Goal: Check status: Check status

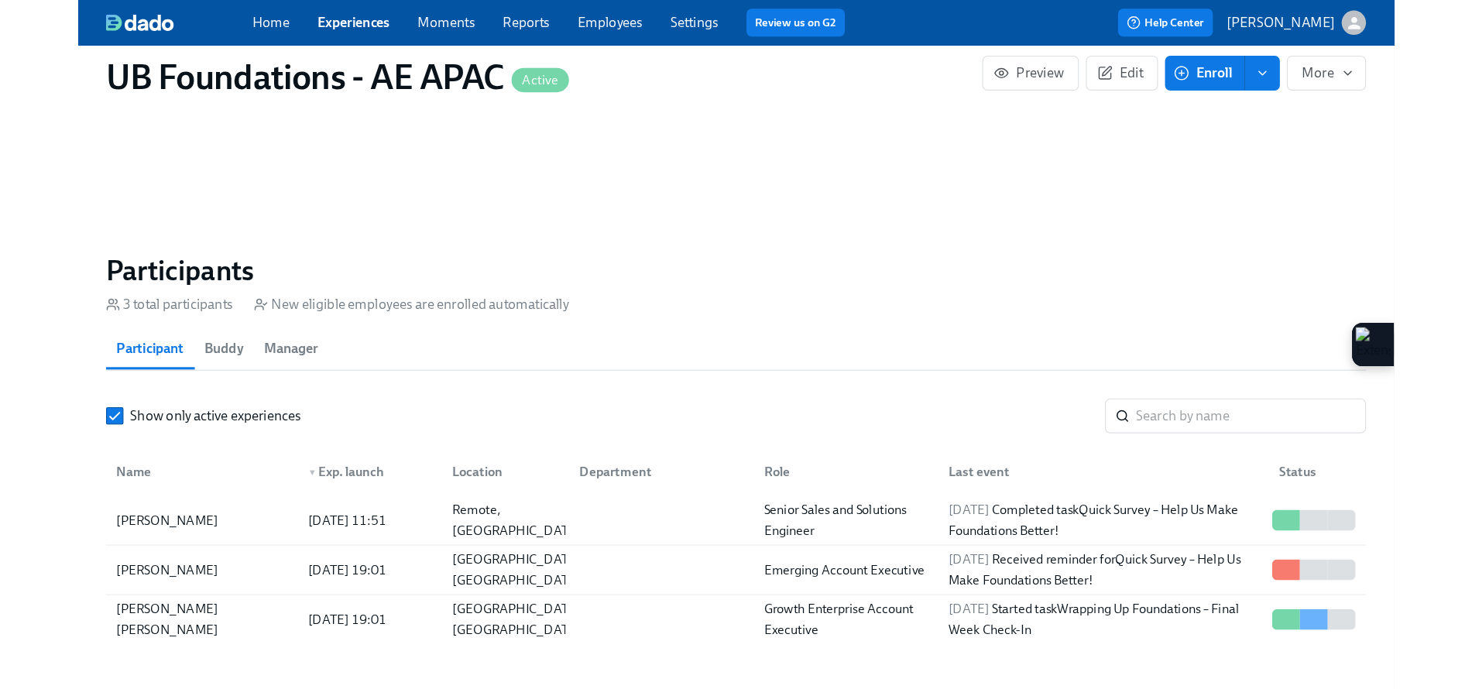
scroll to position [0, 3716]
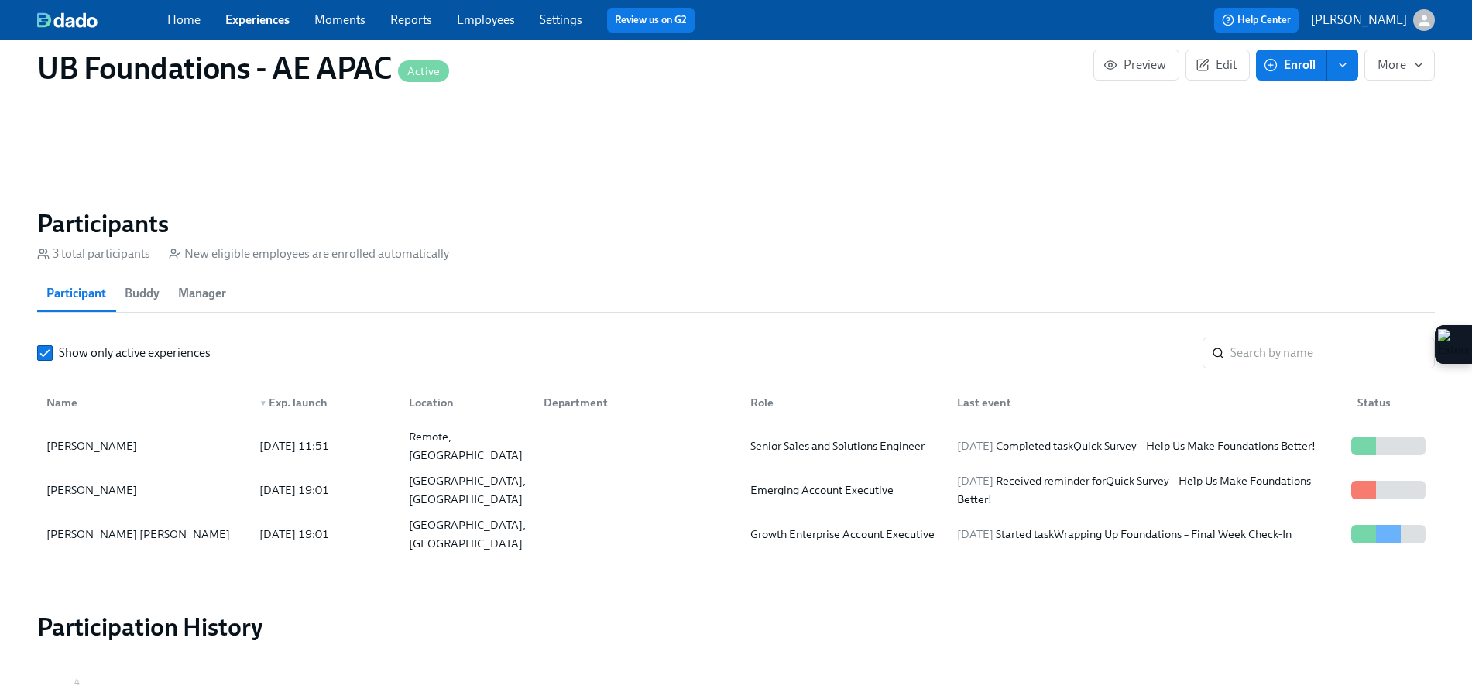
click at [268, 25] on link "Experiences" at bounding box center [257, 19] width 64 height 15
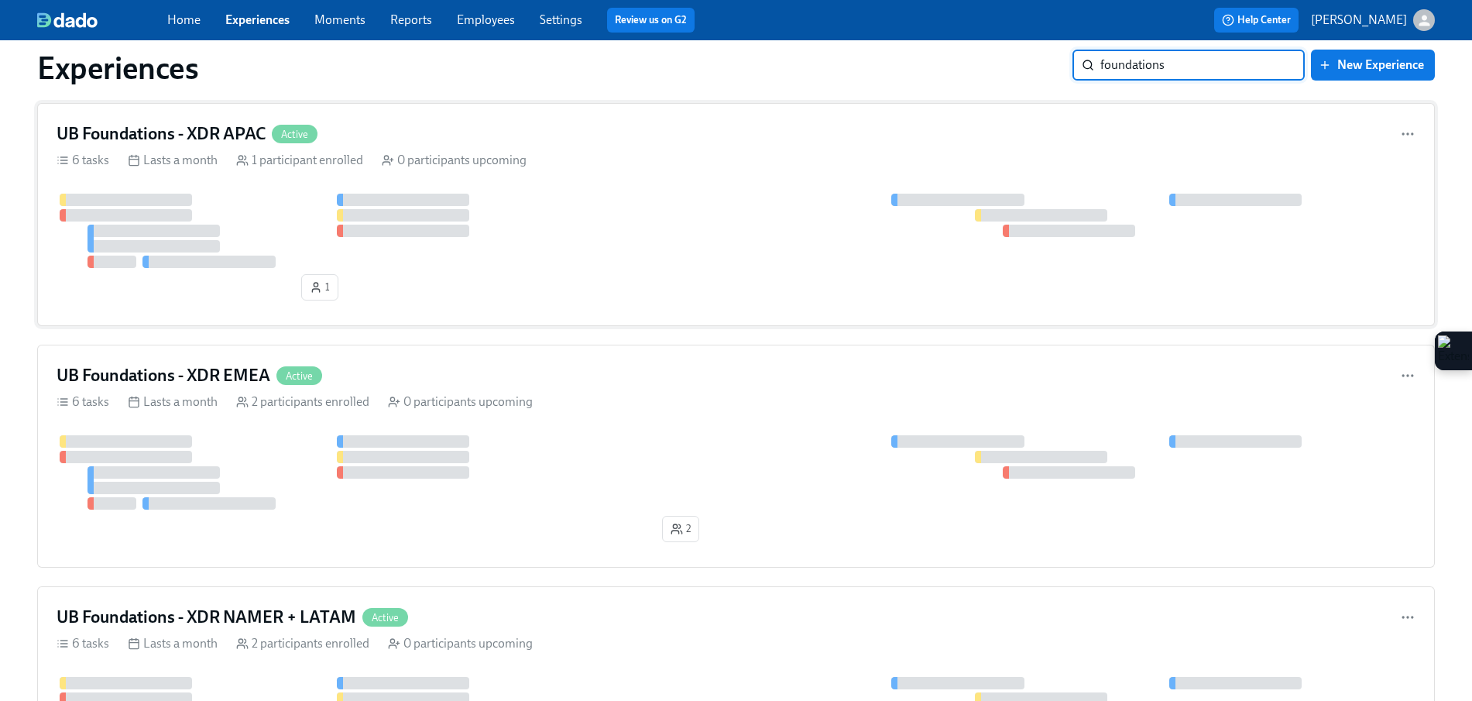
scroll to position [303, 0]
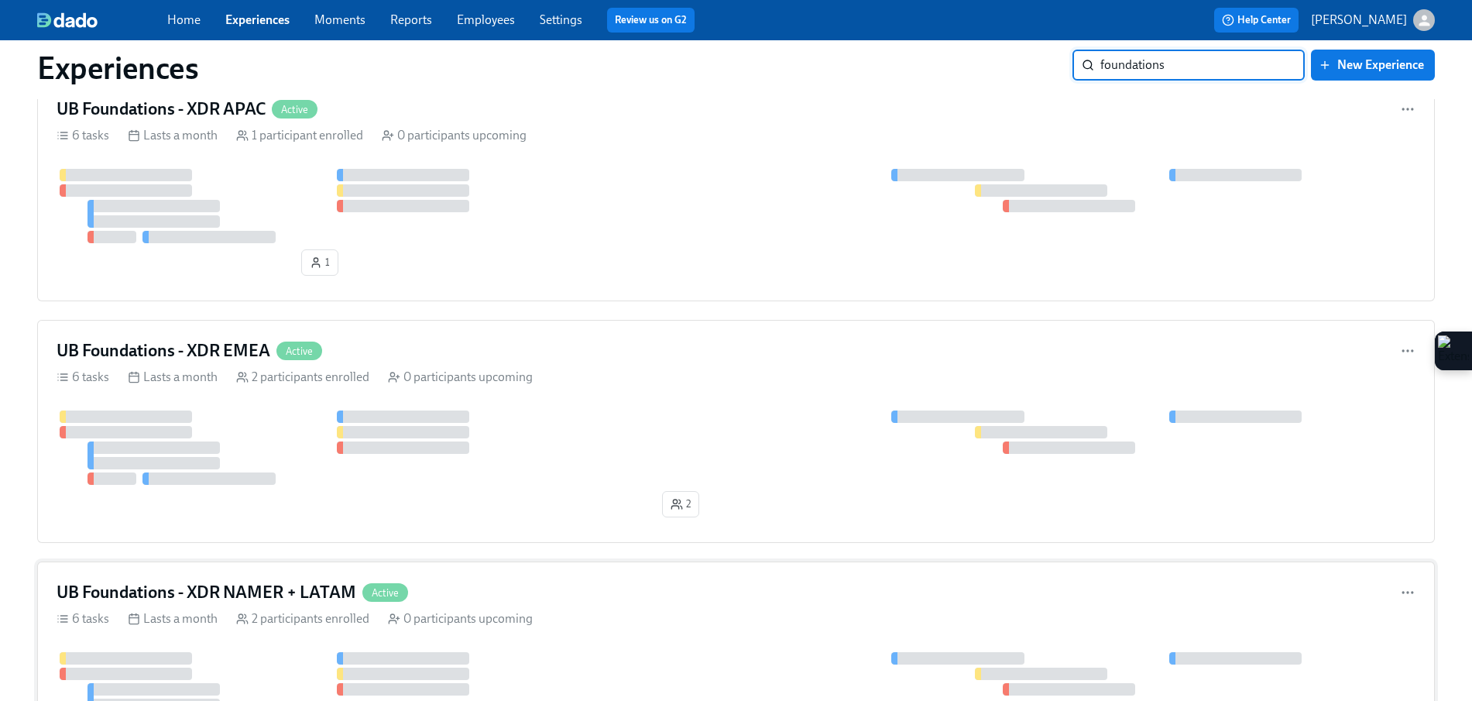
type input "foundations"
click at [742, 612] on div "6 tasks Lasts a month 2 participants enrolled 0 participants upcoming" at bounding box center [736, 618] width 1359 height 17
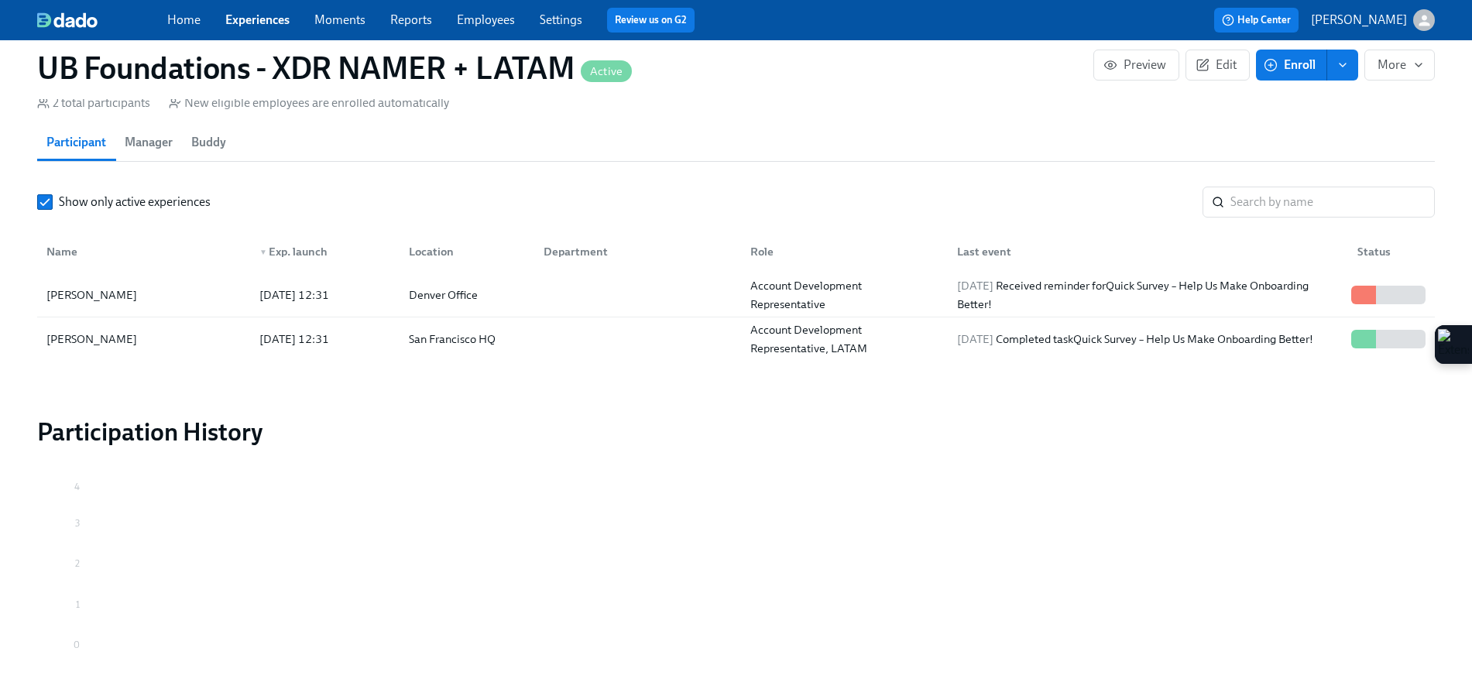
scroll to position [1090, 0]
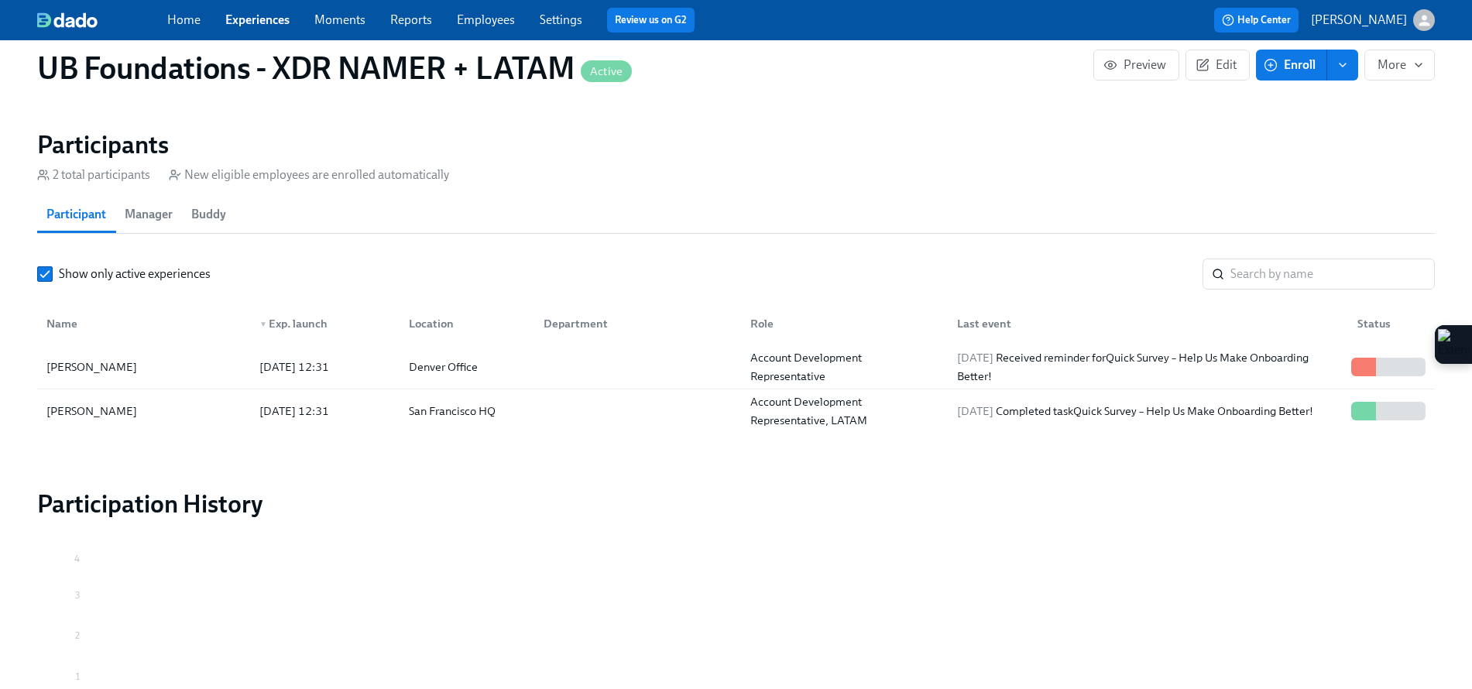
click at [142, 219] on span "Manager" at bounding box center [149, 215] width 48 height 22
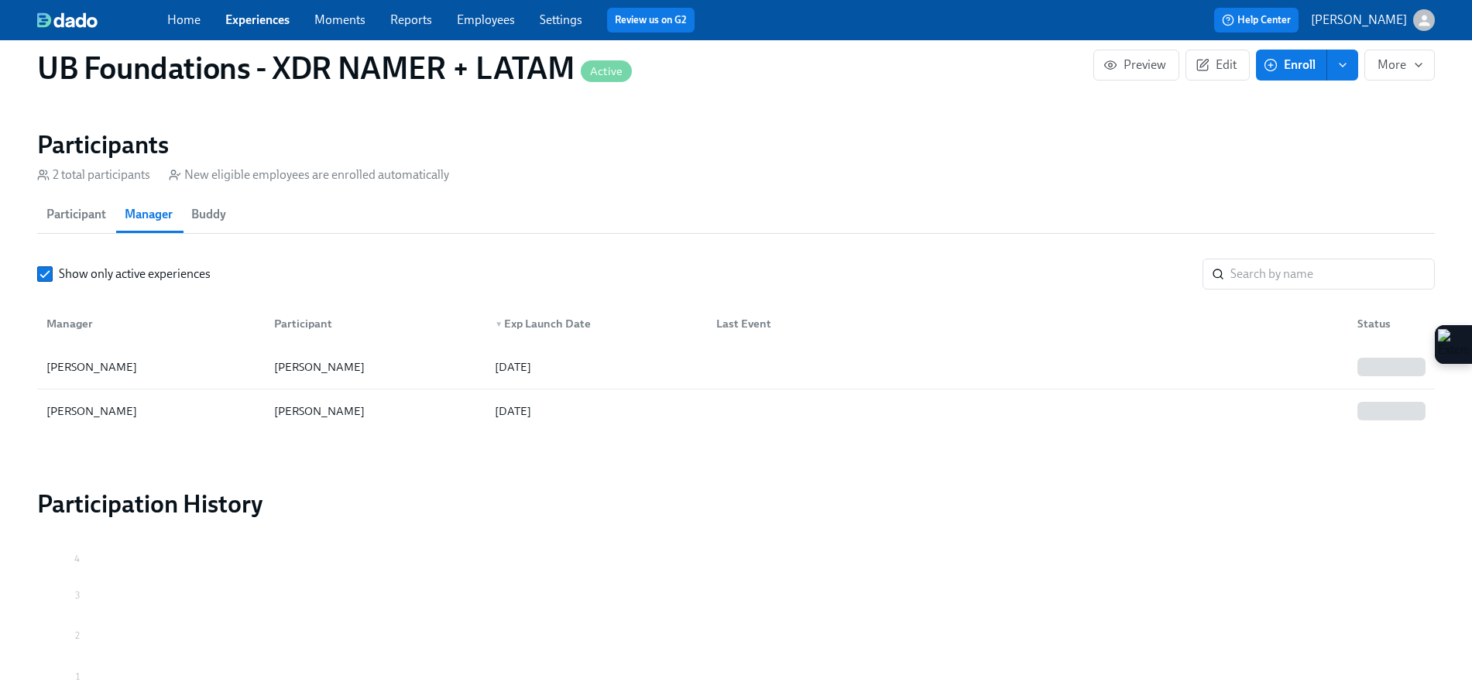
click at [201, 217] on span "Buddy" at bounding box center [208, 215] width 35 height 22
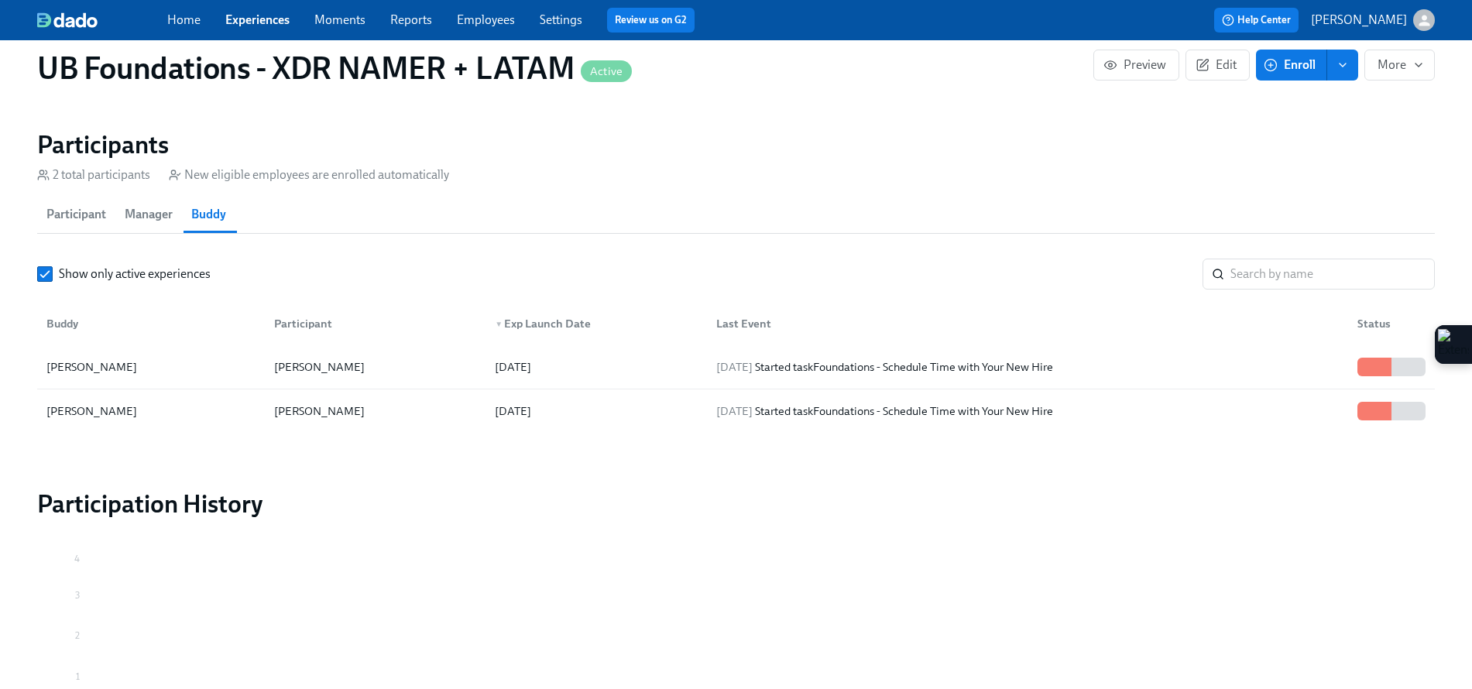
click at [164, 217] on span "Manager" at bounding box center [149, 215] width 48 height 22
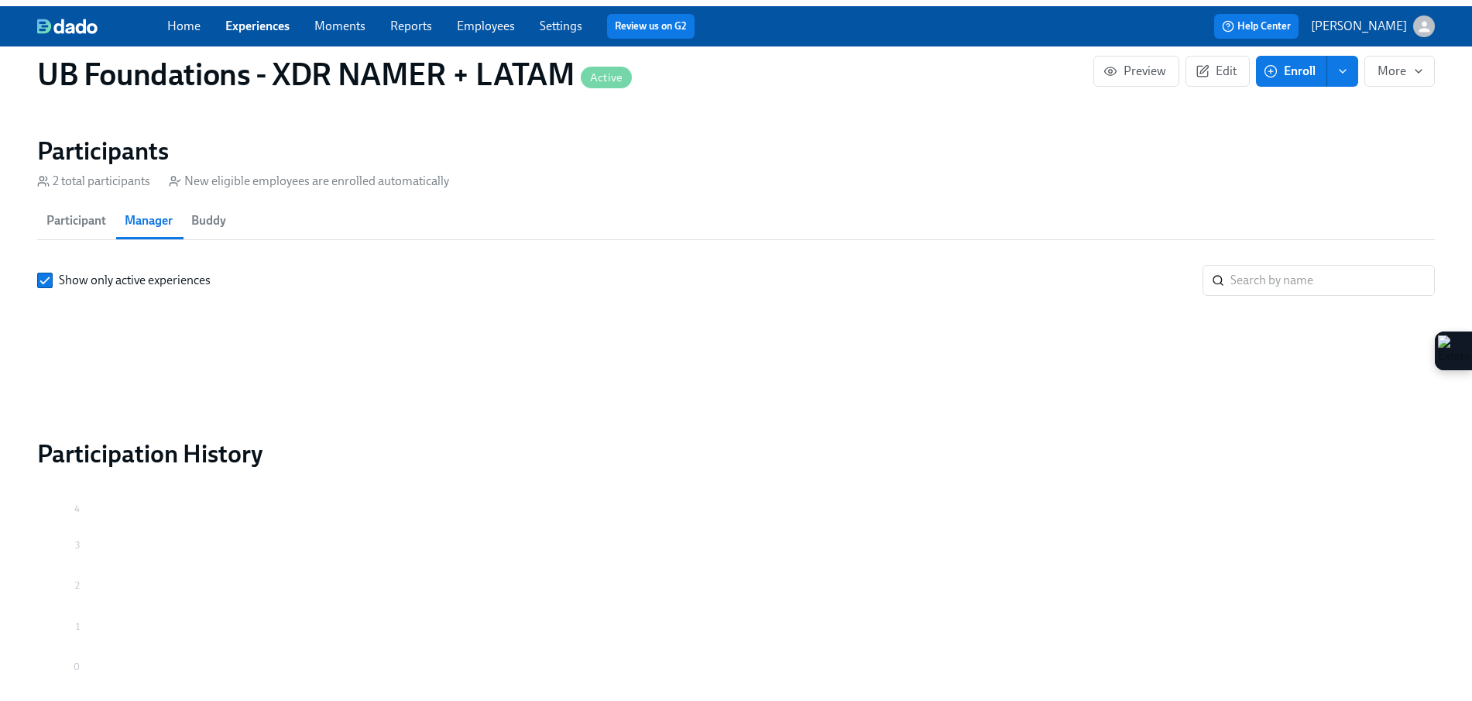
scroll to position [0, 0]
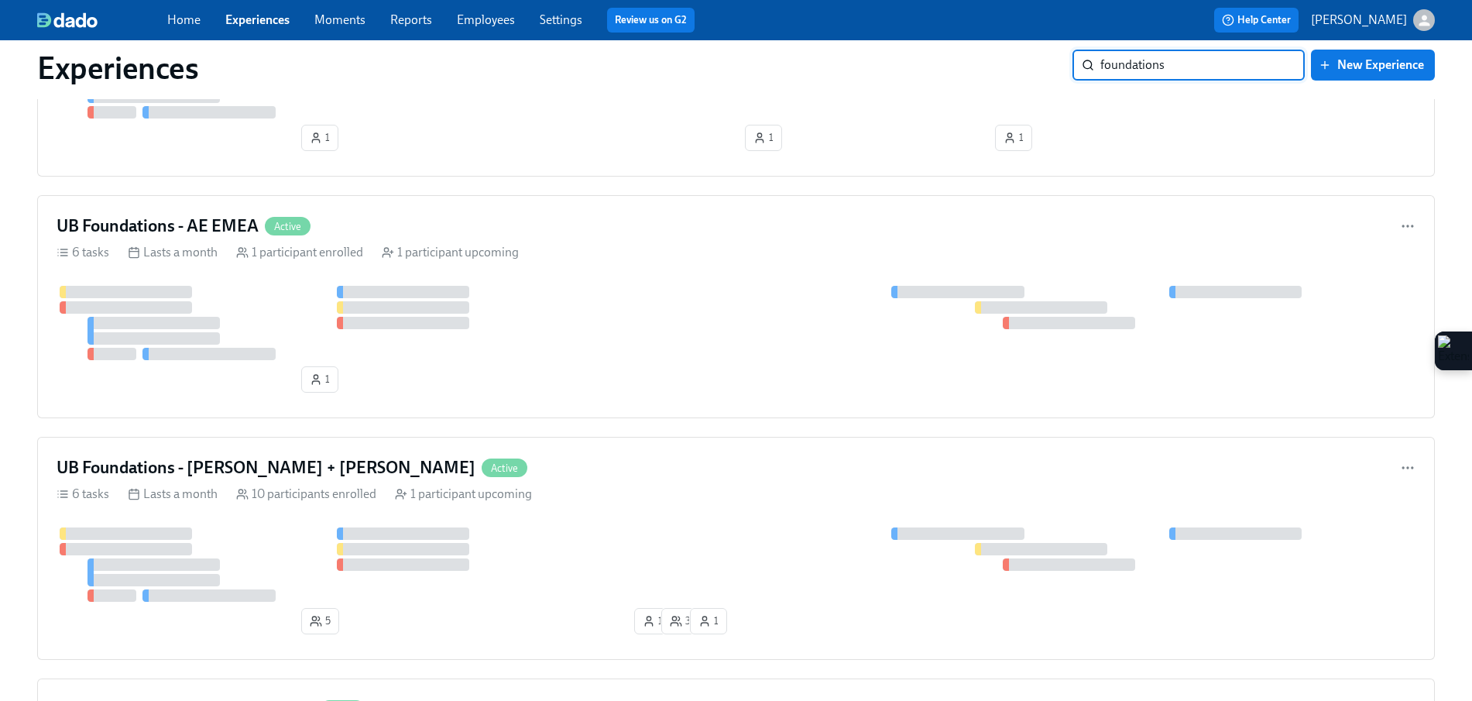
scroll to position [1160, 0]
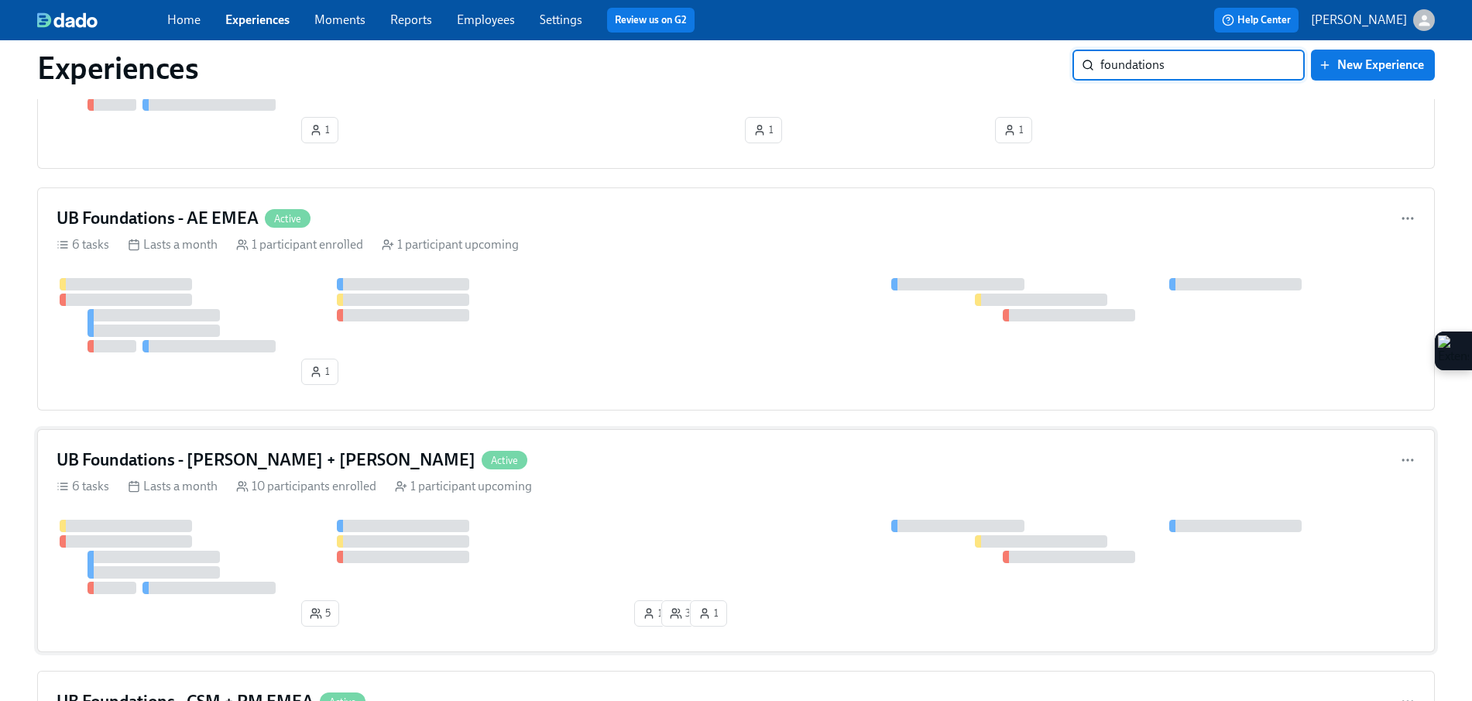
type input "foundations"
click at [585, 482] on div "6 tasks Lasts a month 10 participants enrolled 1 participant upcoming" at bounding box center [736, 486] width 1359 height 17
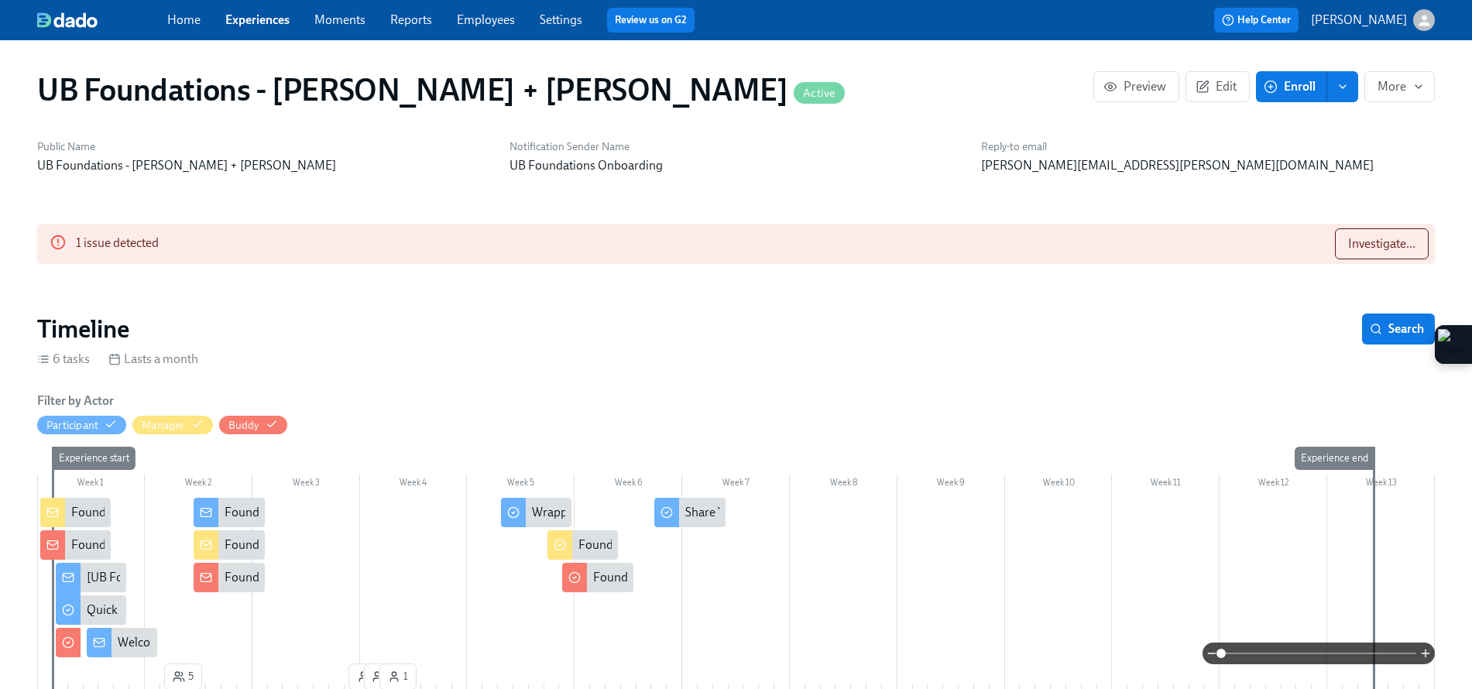
scroll to position [0, 2685]
click at [1170, 258] on button "Investigate..." at bounding box center [1382, 243] width 94 height 31
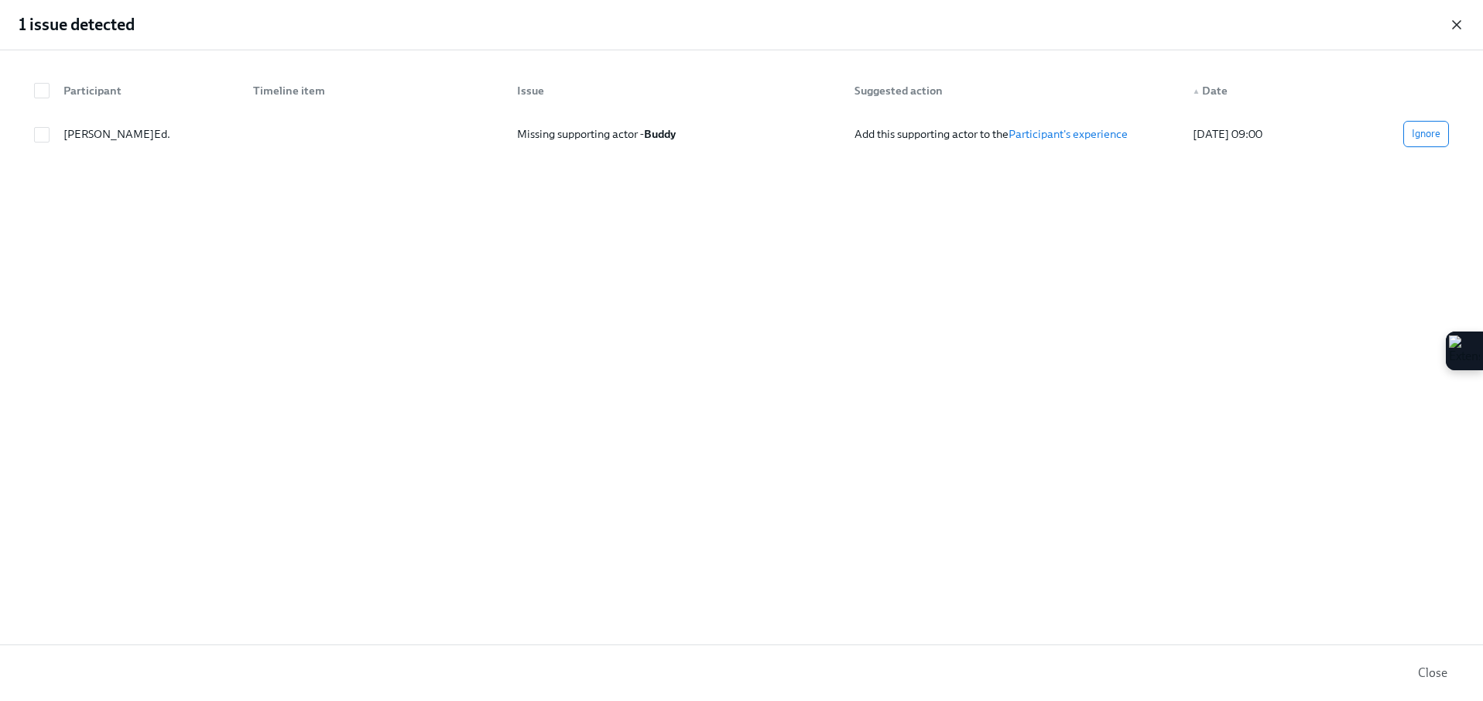
click at [1170, 24] on icon "button" at bounding box center [1456, 24] width 15 height 15
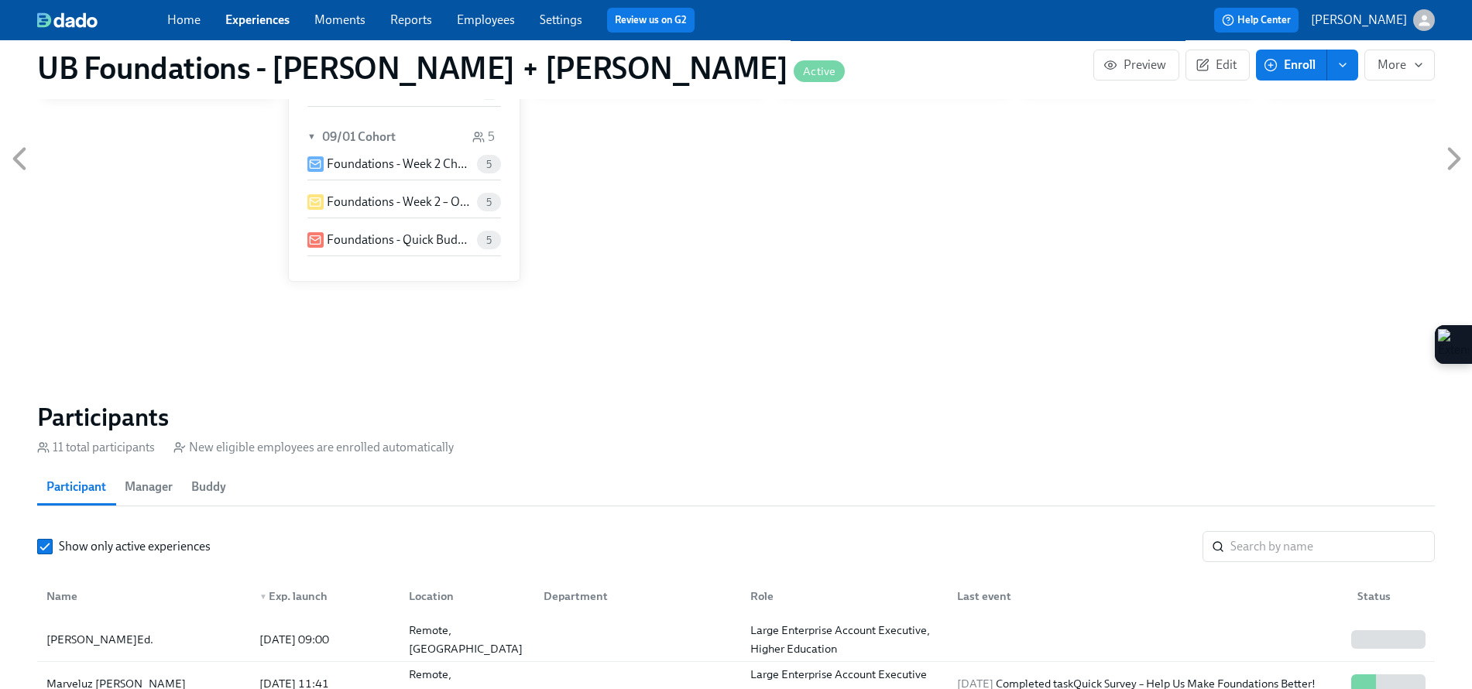
scroll to position [1233, 0]
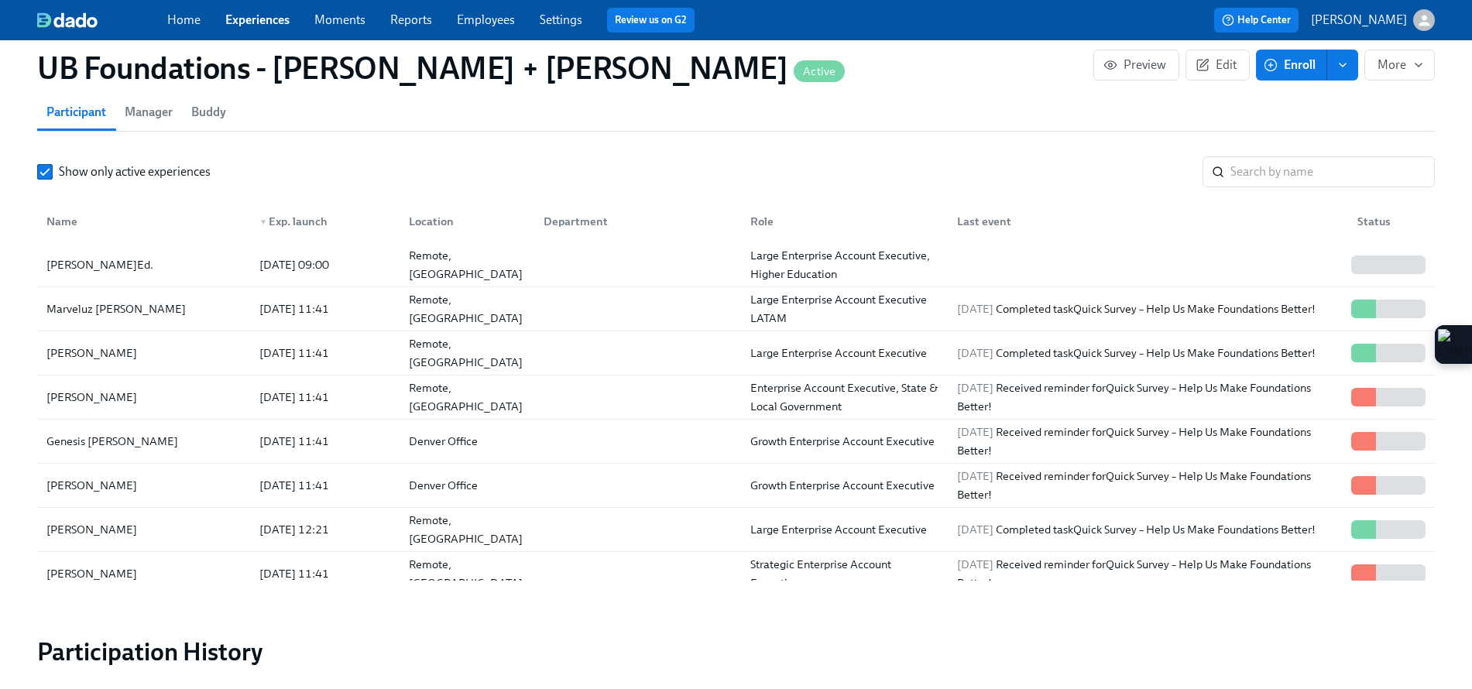
click at [156, 101] on span "Manager" at bounding box center [149, 112] width 48 height 22
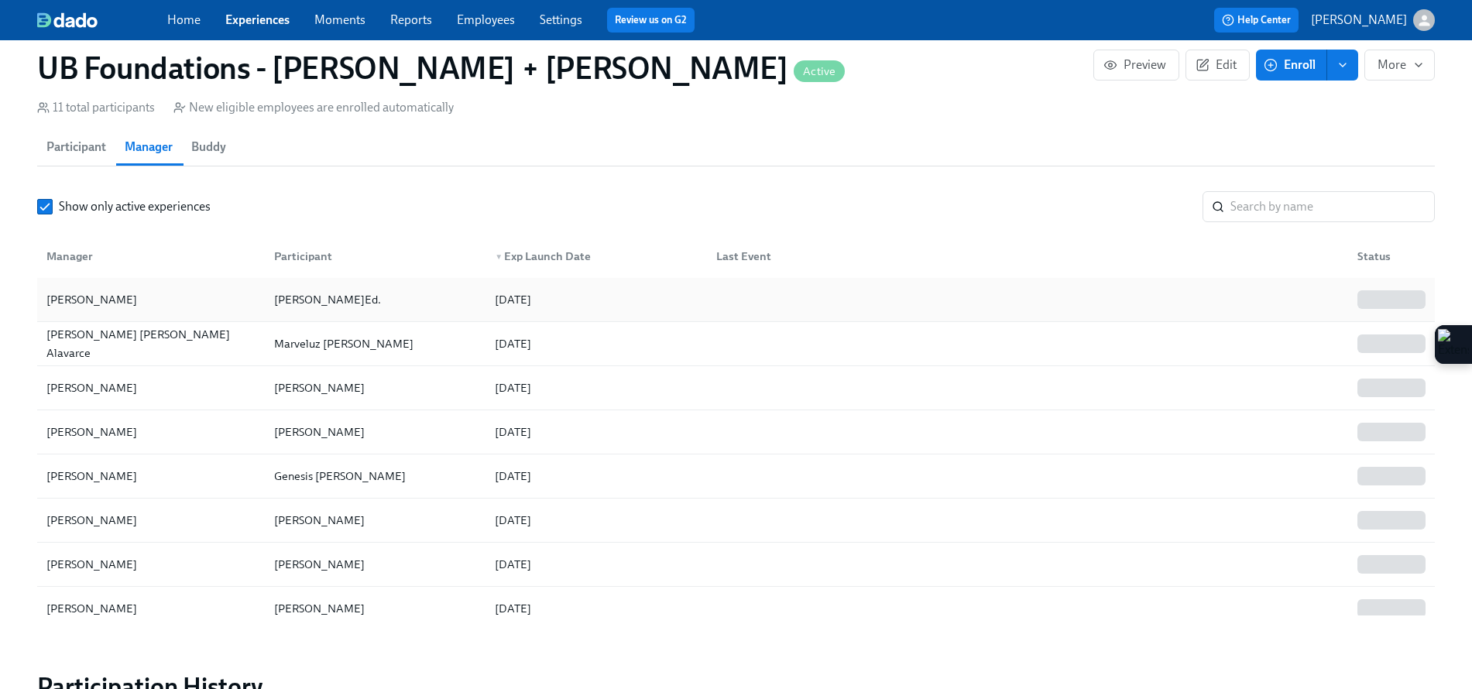
scroll to position [1011, 0]
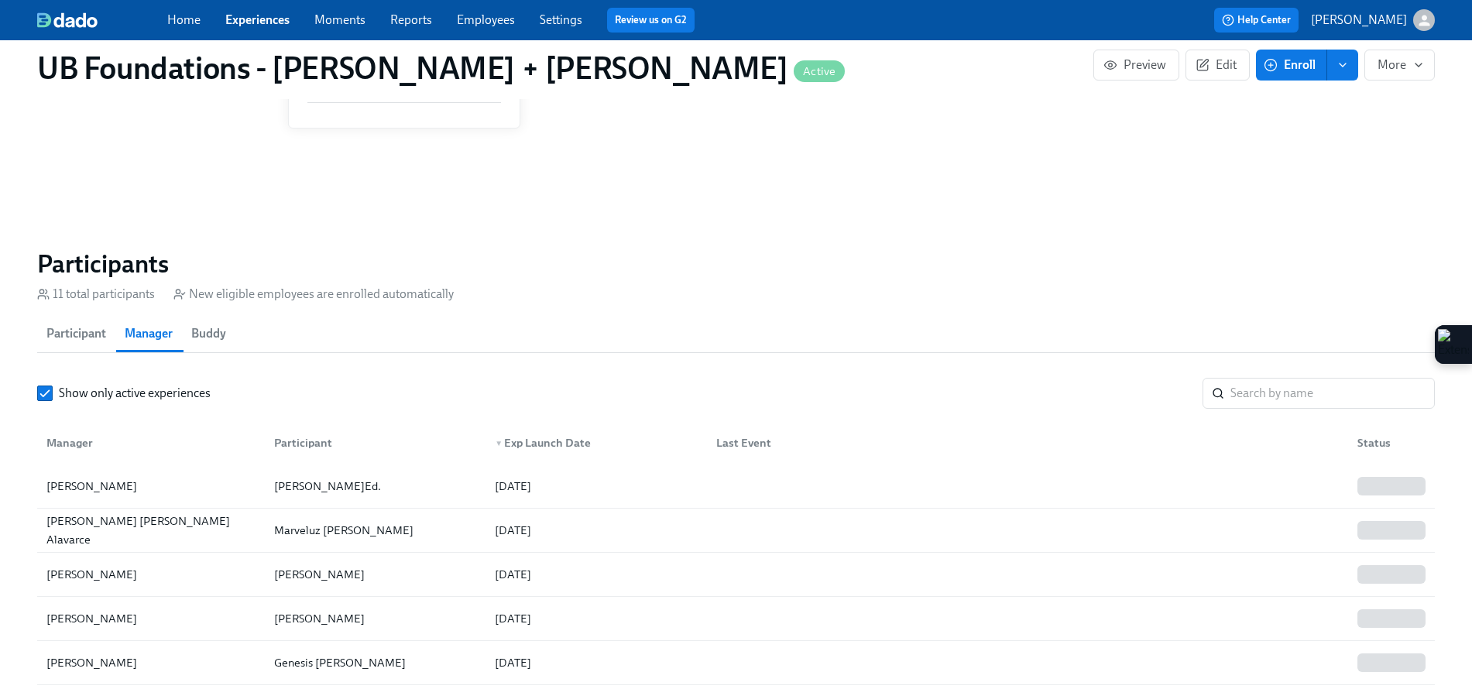
click at [209, 328] on span "Buddy" at bounding box center [208, 334] width 35 height 22
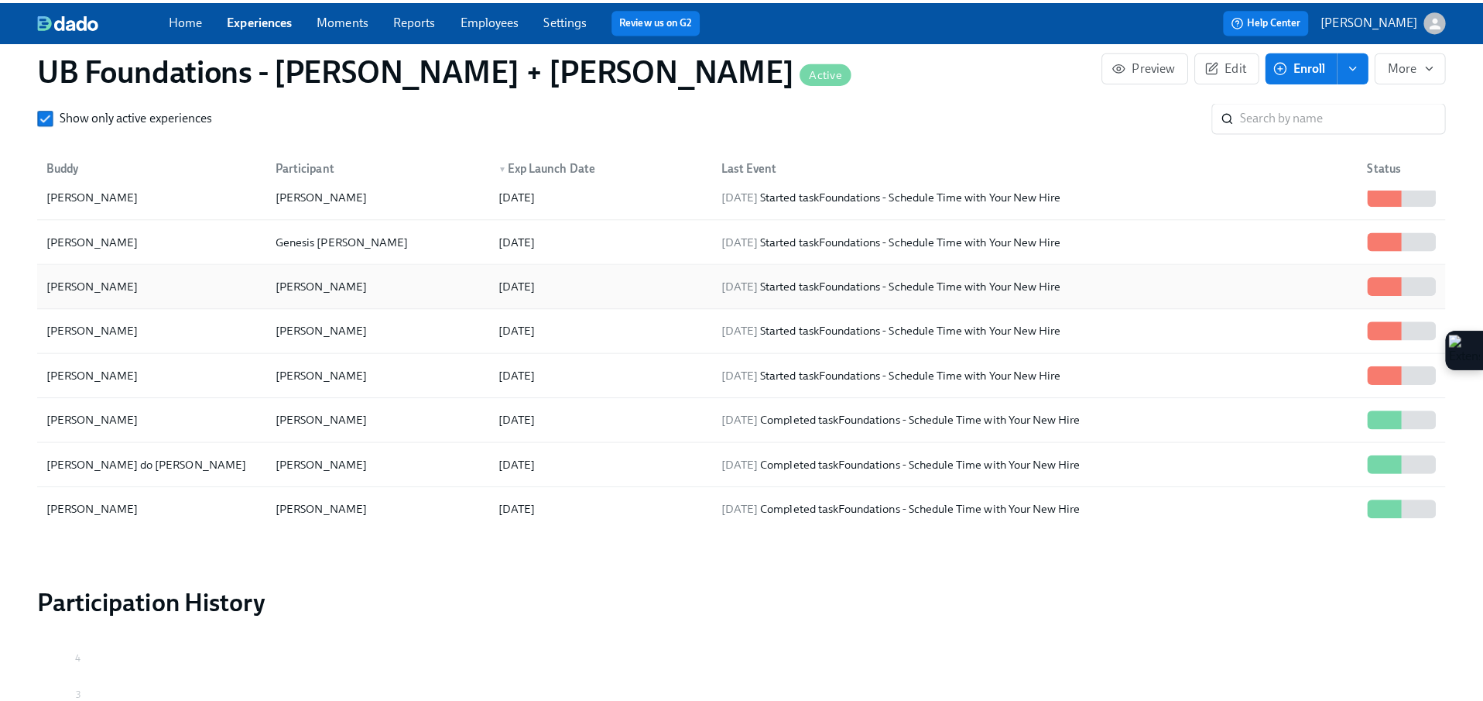
scroll to position [0, 0]
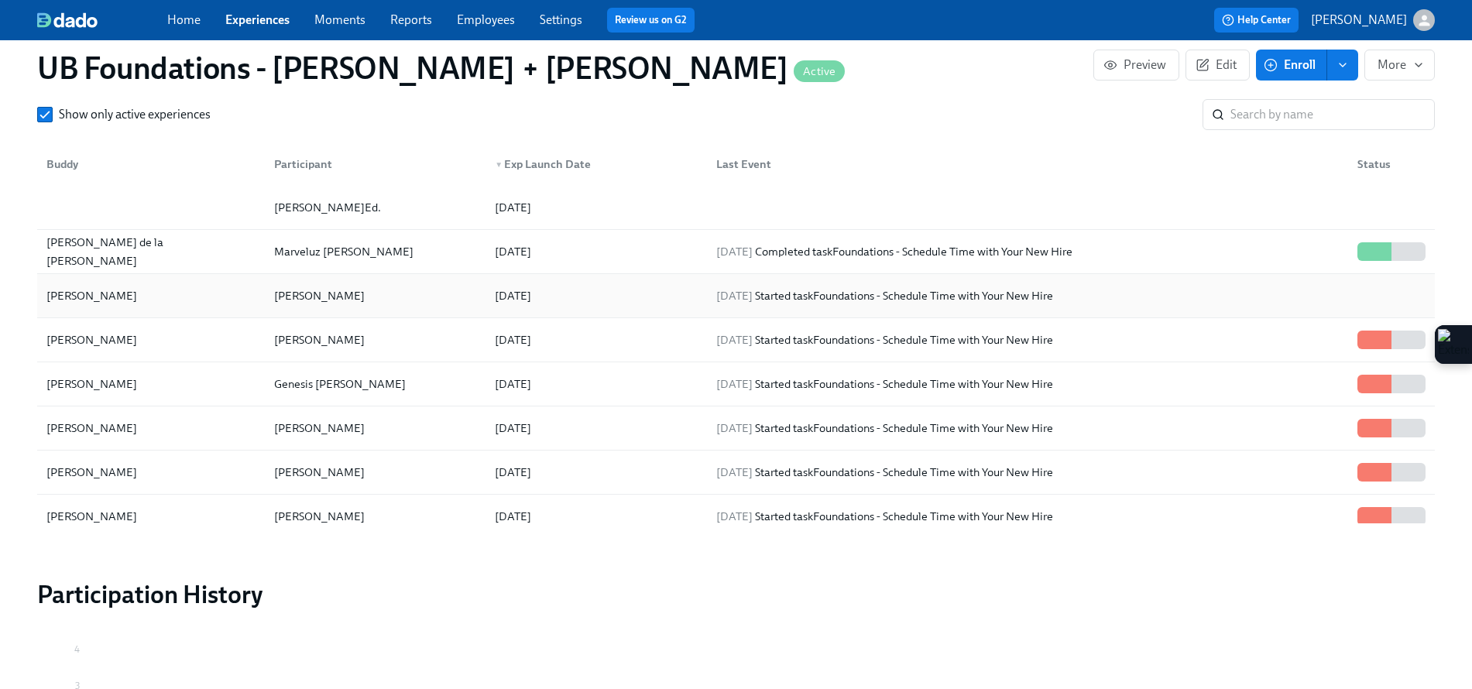
click at [1170, 297] on div at bounding box center [1388, 295] width 87 height 31
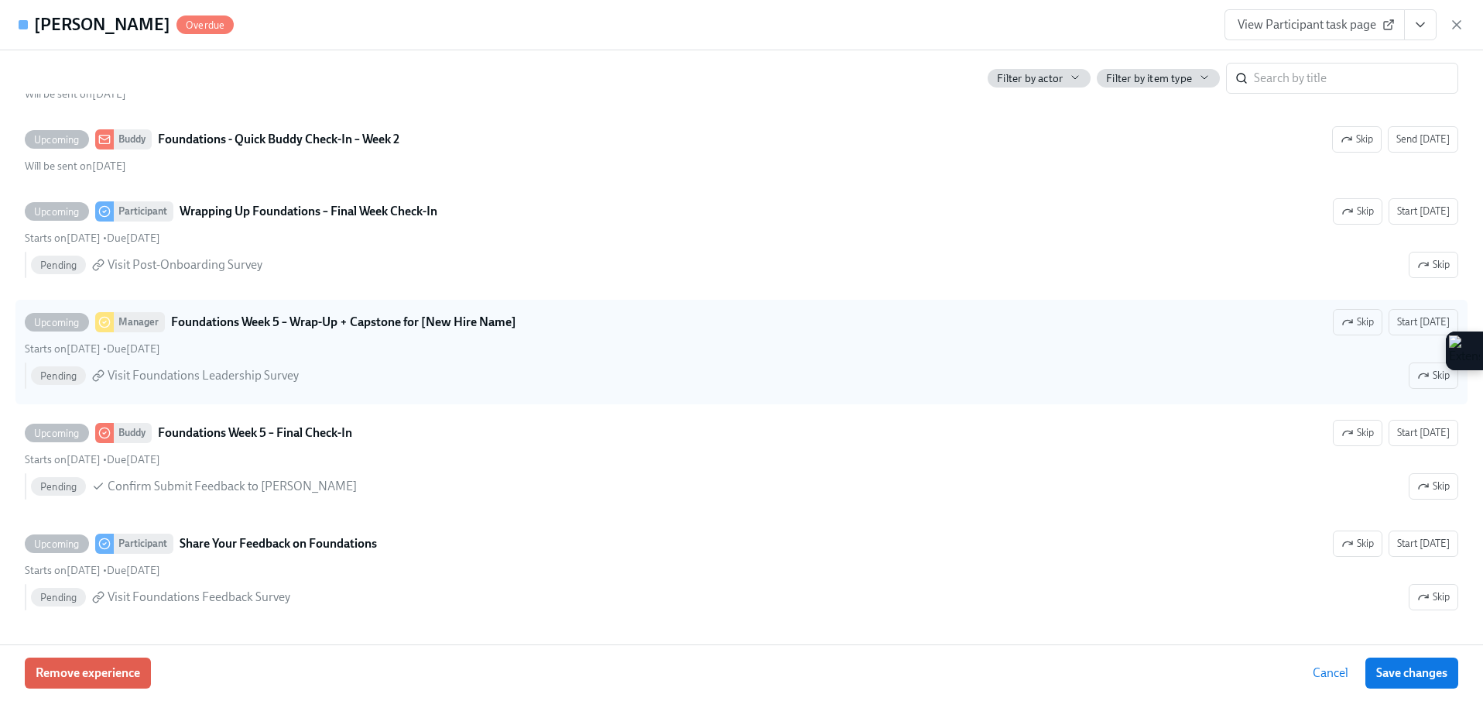
scroll to position [322, 0]
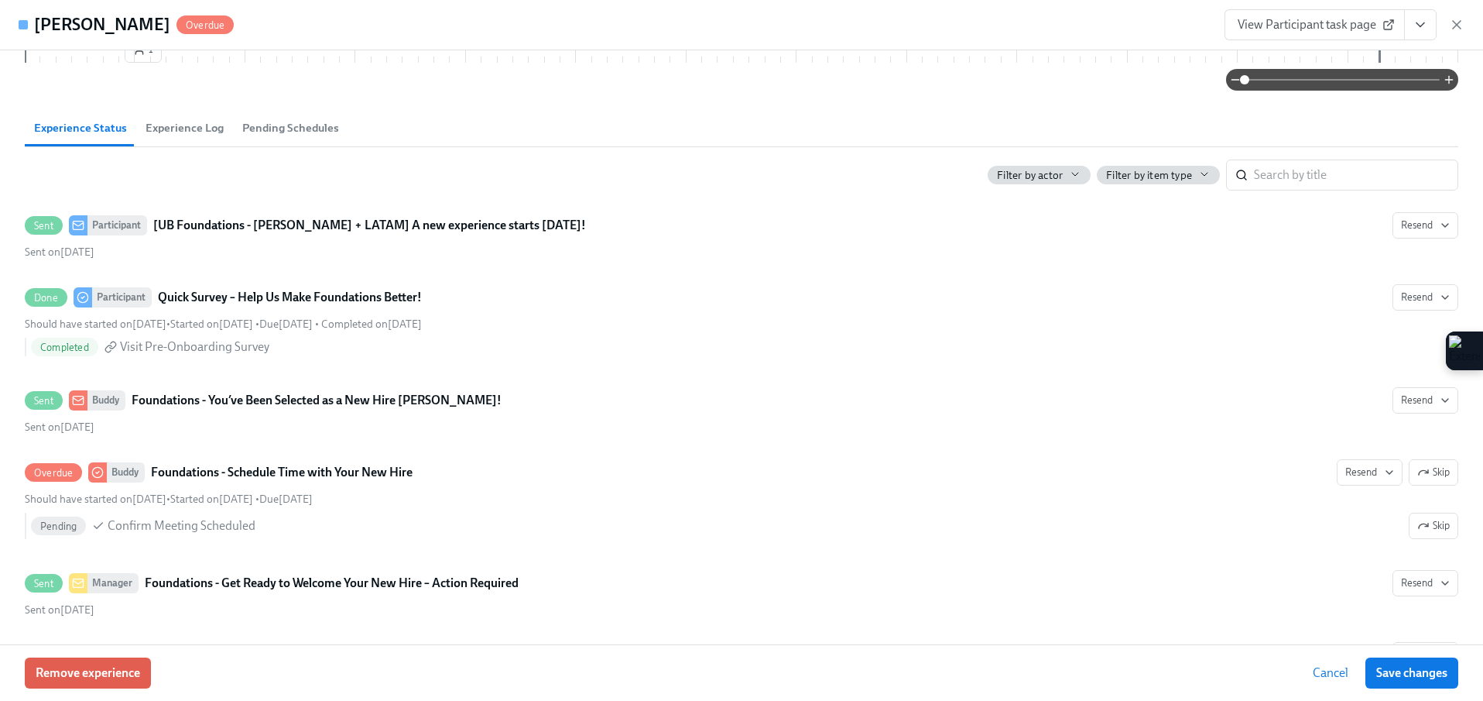
click at [319, 122] on span "Pending Schedules" at bounding box center [290, 128] width 97 height 18
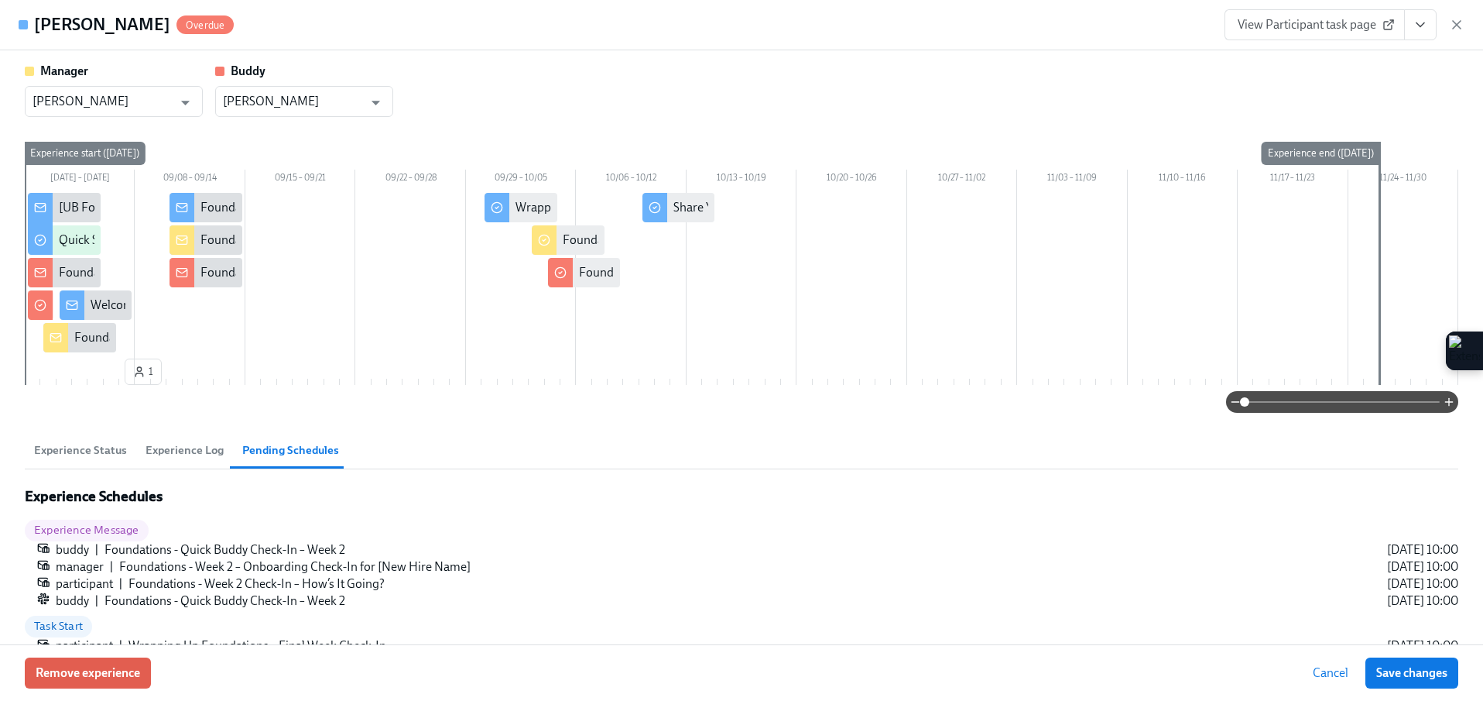
scroll to position [29, 0]
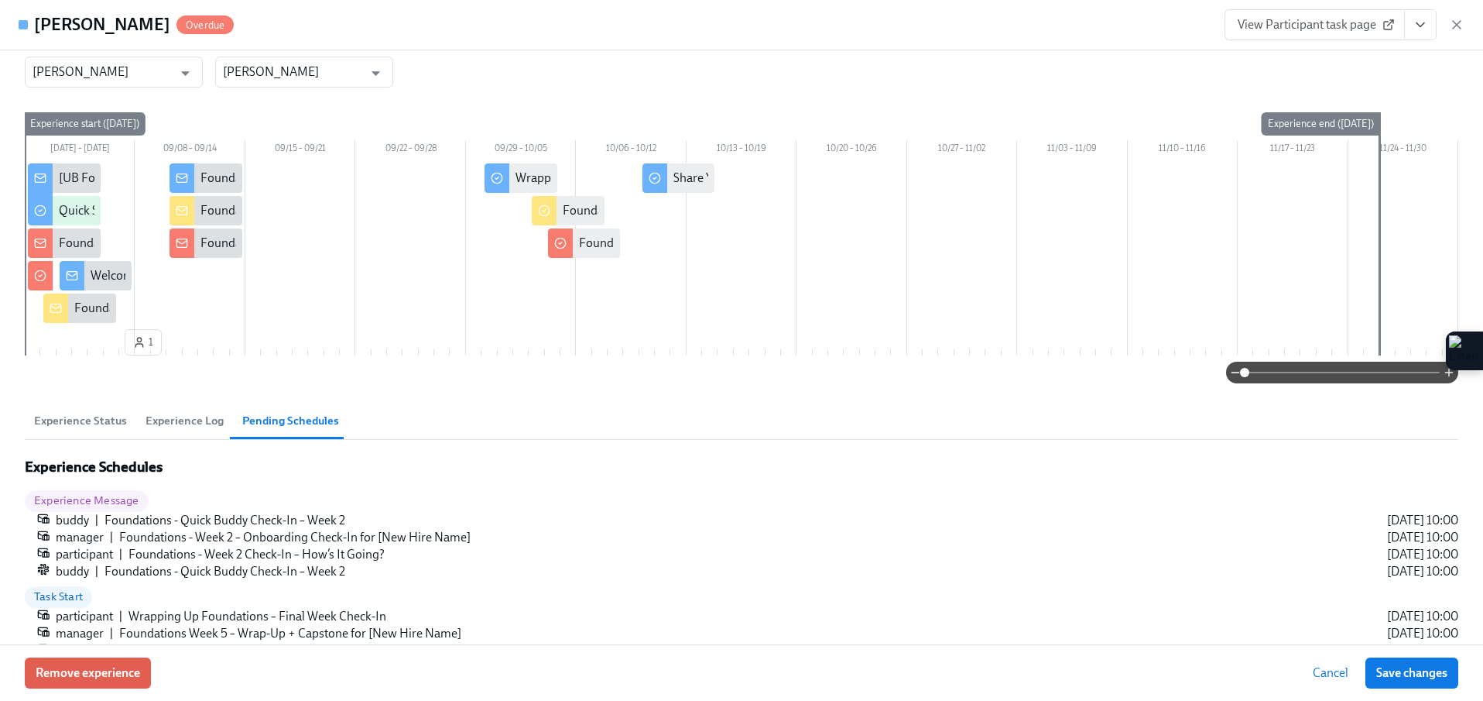
click at [132, 420] on button "Experience Status" at bounding box center [80, 420] width 111 height 37
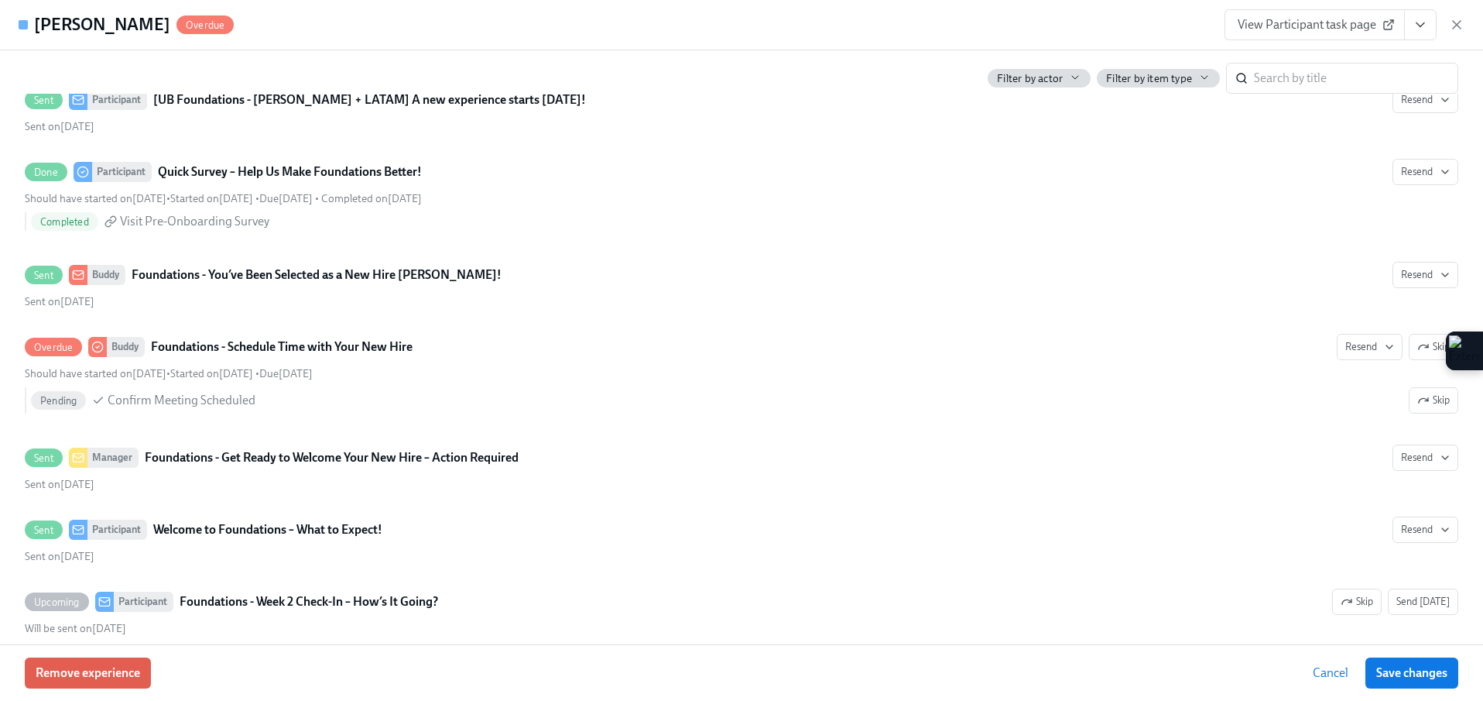
scroll to position [456, 0]
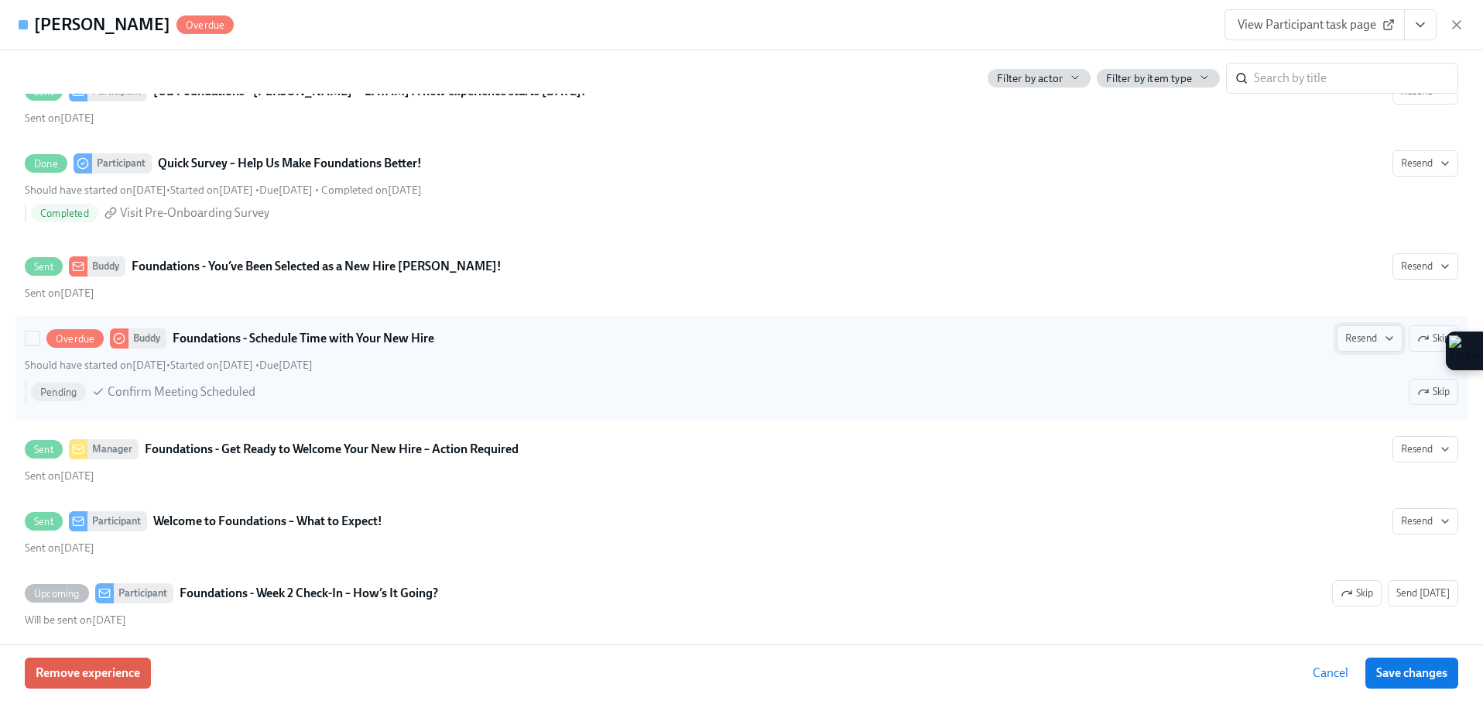
click at [1170, 343] on span "Resend" at bounding box center [1370, 338] width 49 height 15
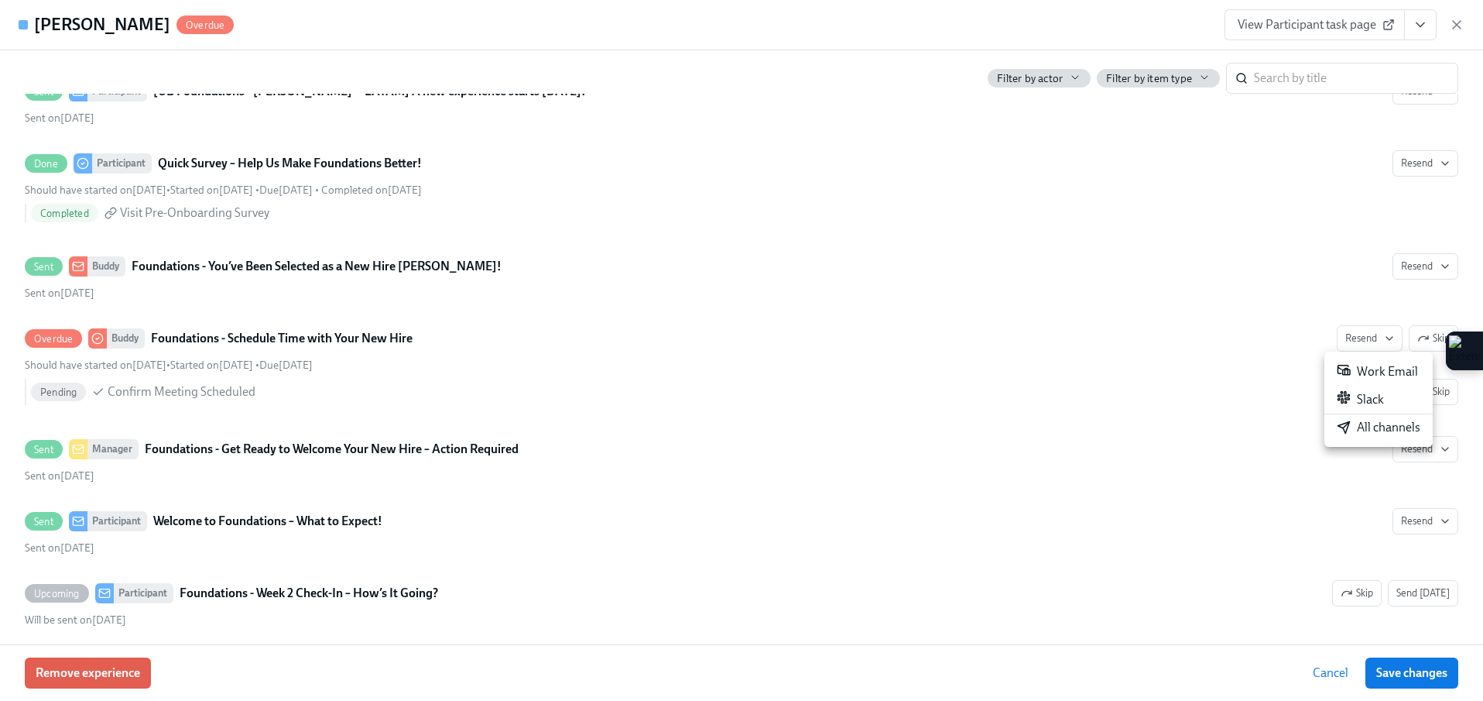
click at [1124, 360] on div at bounding box center [741, 350] width 1483 height 701
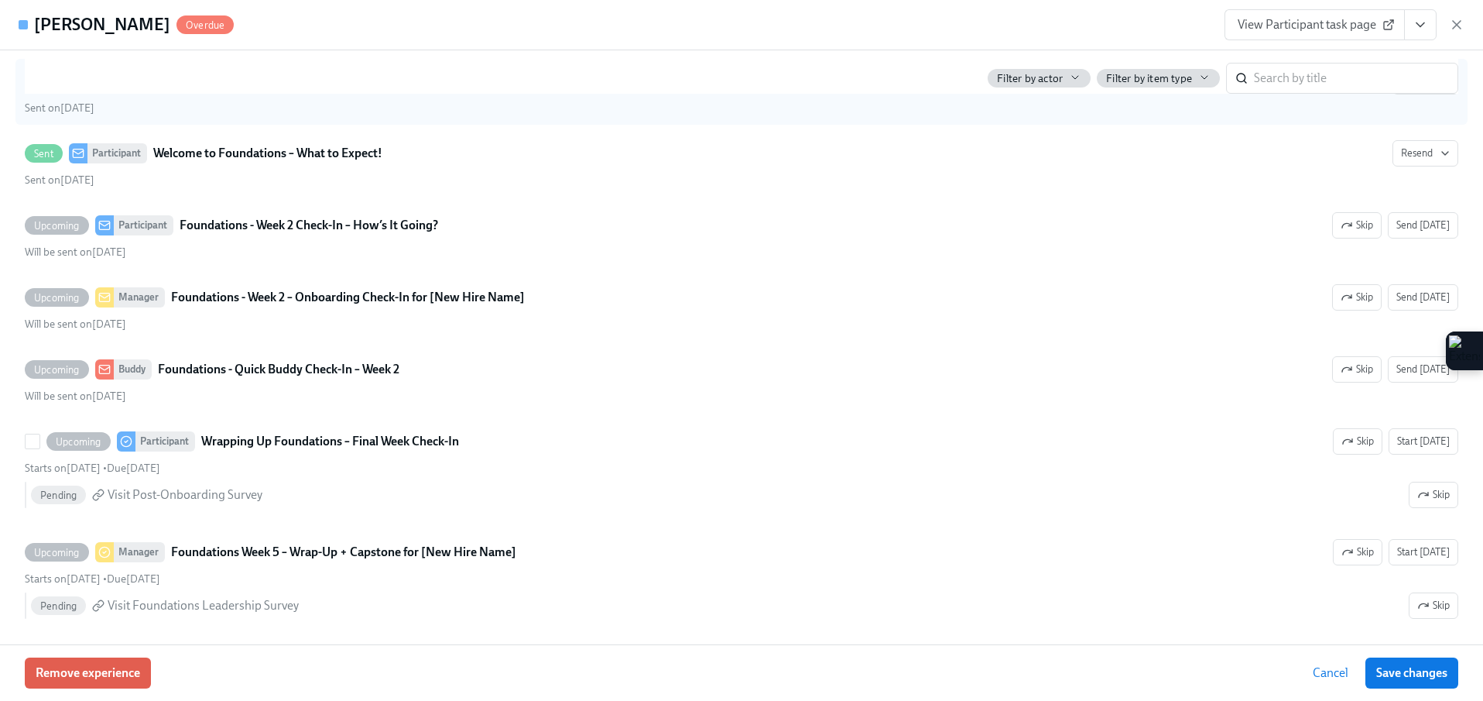
scroll to position [821, 0]
